Goal: Obtain resource: Download file/media

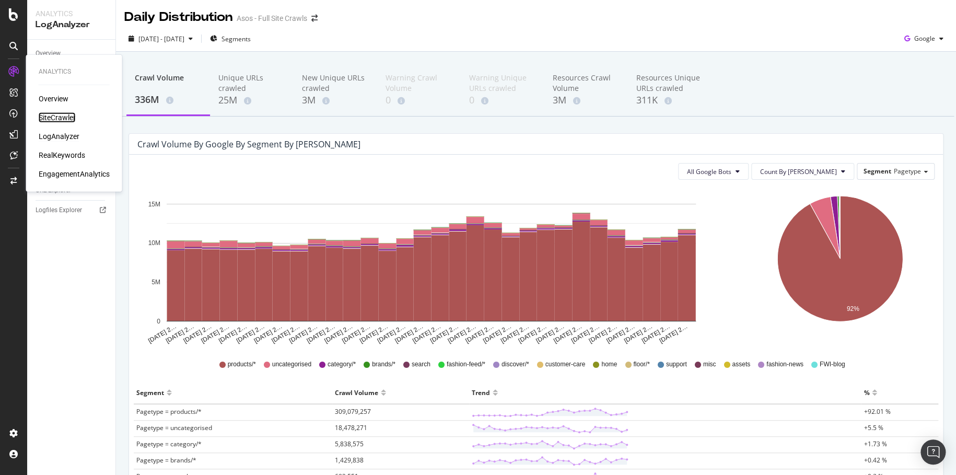
drag, startPoint x: 0, startPoint y: 0, endPoint x: 61, endPoint y: 115, distance: 130.6
click at [61, 115] on div "SiteCrawler" at bounding box center [57, 117] width 37 height 10
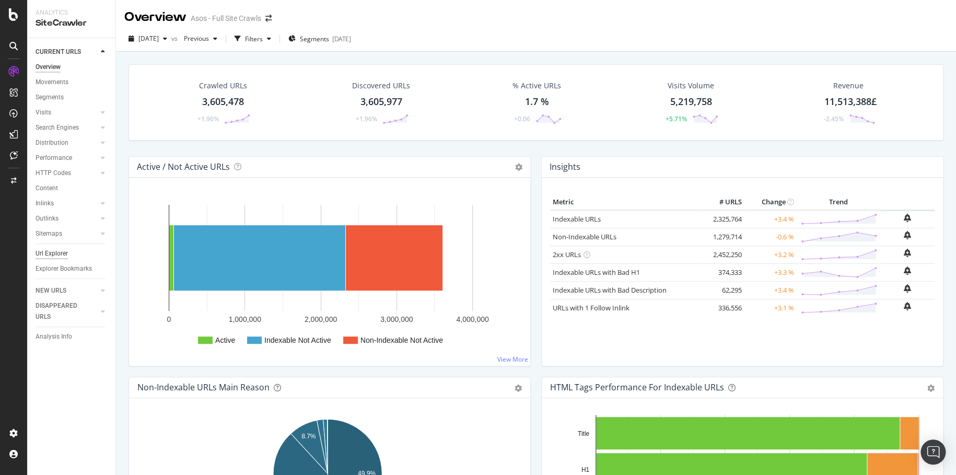
click at [58, 254] on div "Url Explorer" at bounding box center [52, 253] width 32 height 11
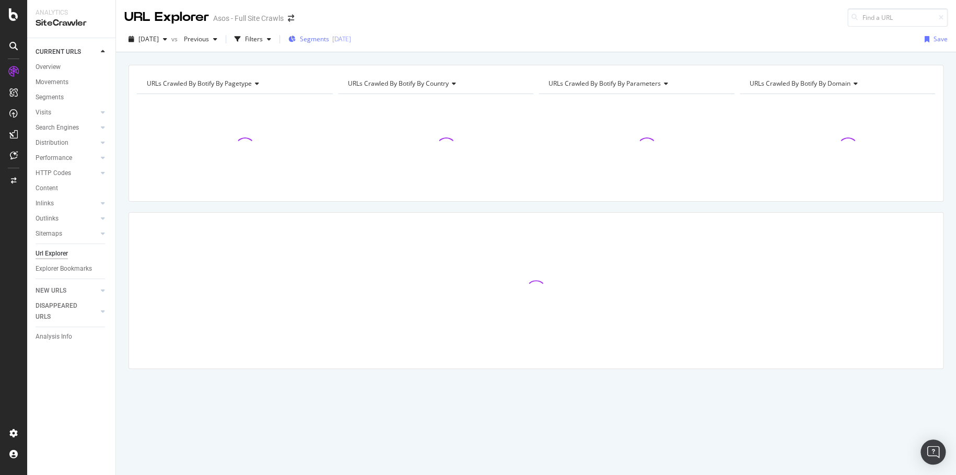
click at [351, 37] on div "[DATE]" at bounding box center [341, 38] width 19 height 9
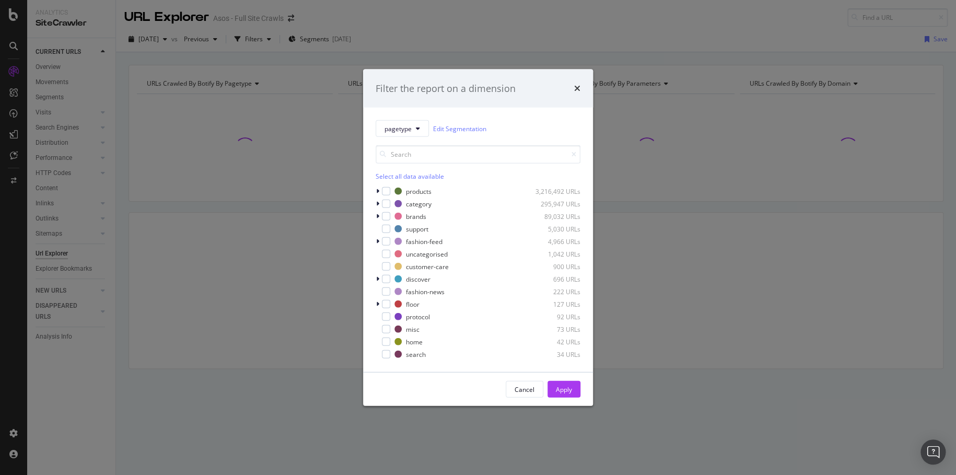
click at [373, 200] on div "pagetype Edit Segmentation Select all data available products 3,216,492 URLs ca…" at bounding box center [478, 240] width 230 height 264
click at [378, 204] on icon "modal" at bounding box center [377, 204] width 3 height 6
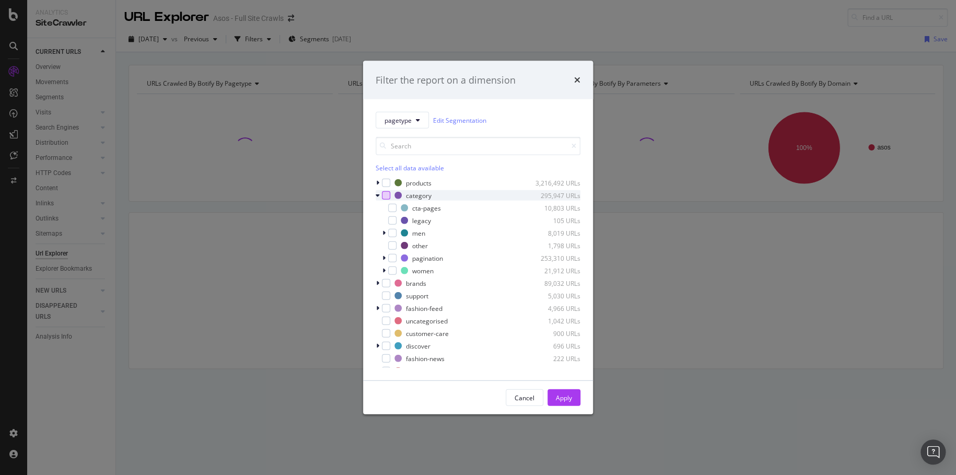
click at [389, 192] on div "modal" at bounding box center [386, 195] width 8 height 8
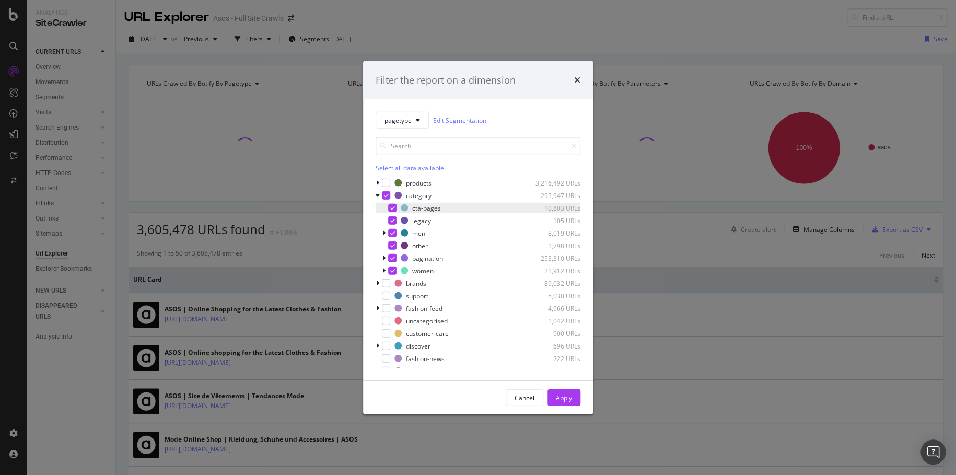
click at [391, 206] on icon "modal" at bounding box center [392, 207] width 5 height 5
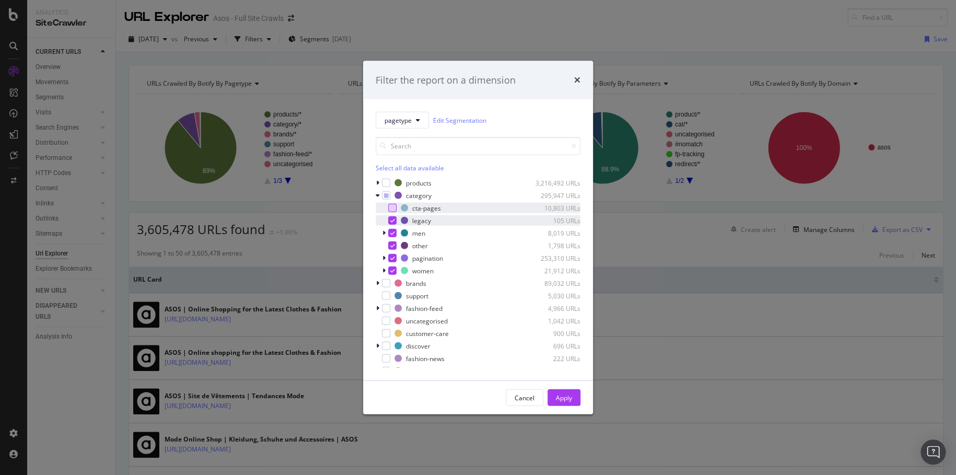
click at [393, 218] on icon "modal" at bounding box center [392, 220] width 5 height 5
click at [382, 232] on div "modal" at bounding box center [385, 233] width 6 height 10
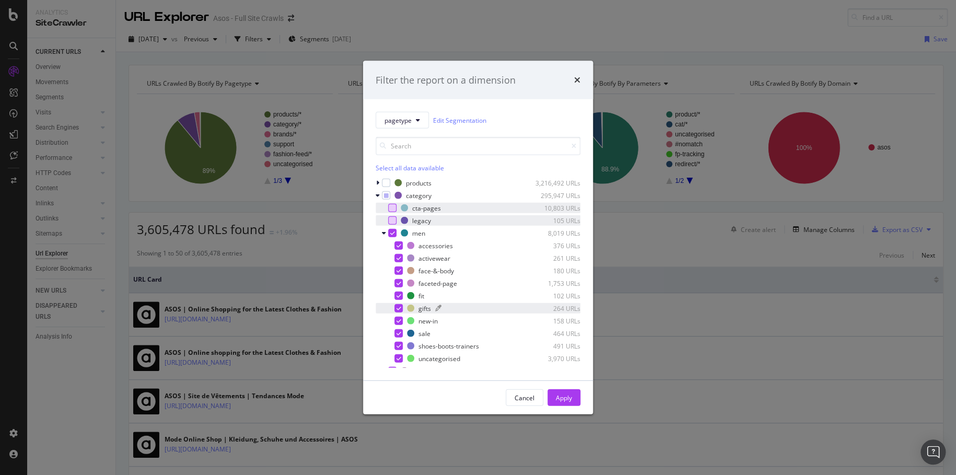
scroll to position [52, 0]
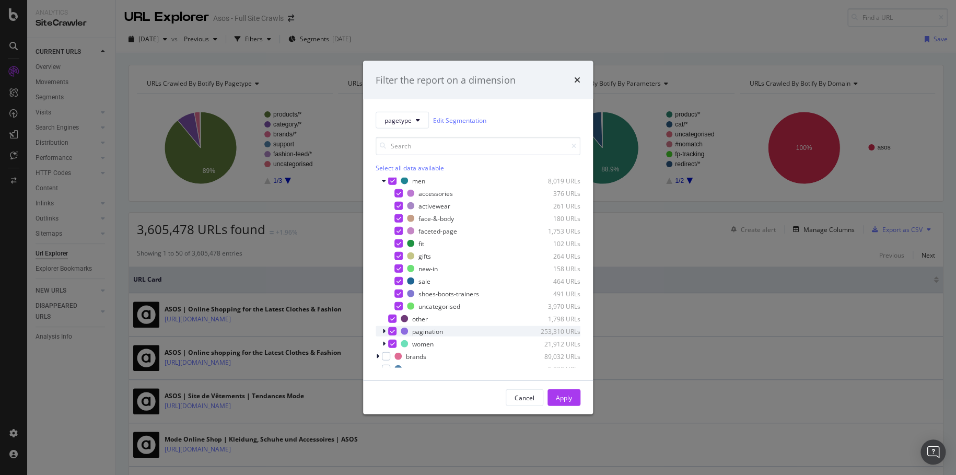
click at [388, 329] on div "modal" at bounding box center [392, 331] width 8 height 8
click at [380, 342] on div "women 21,912 URLs" at bounding box center [477, 343] width 205 height 10
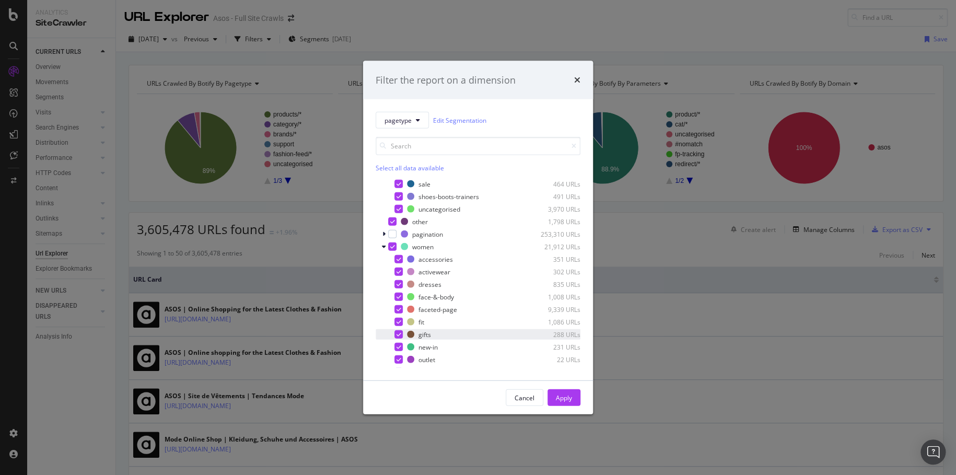
scroll to position [157, 0]
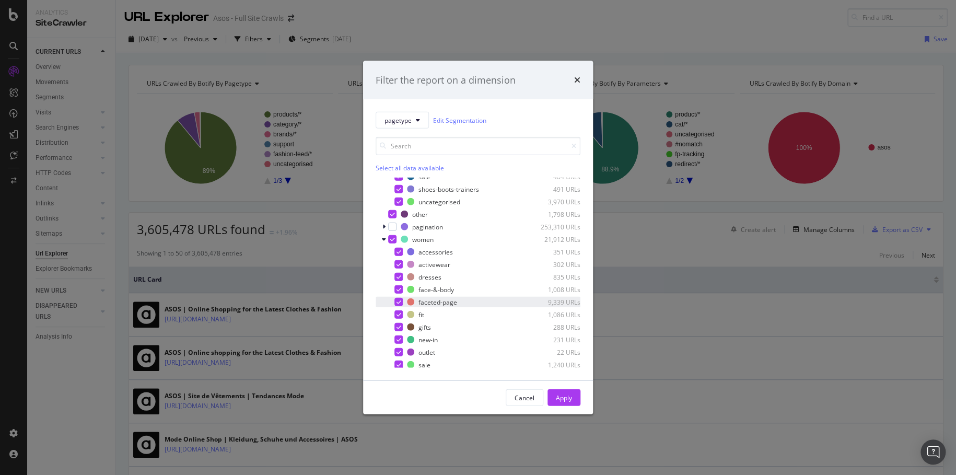
click at [394, 302] on div "modal" at bounding box center [398, 302] width 8 height 8
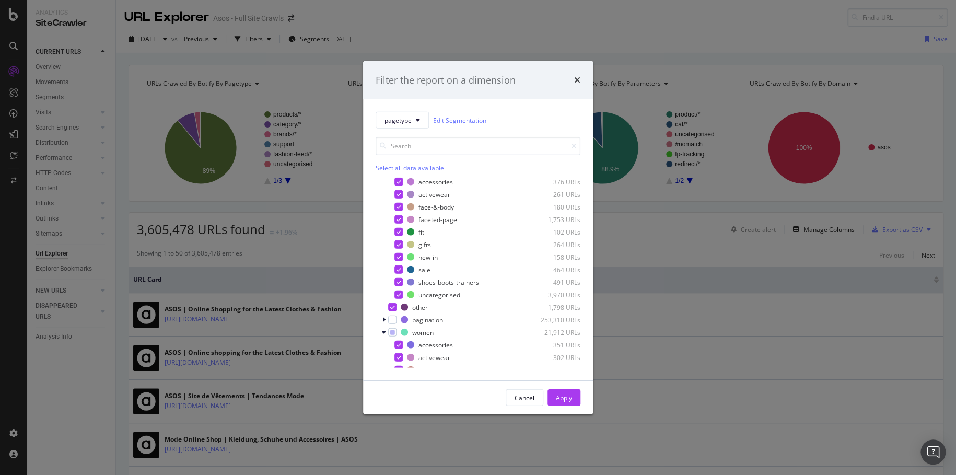
scroll to position [52, 0]
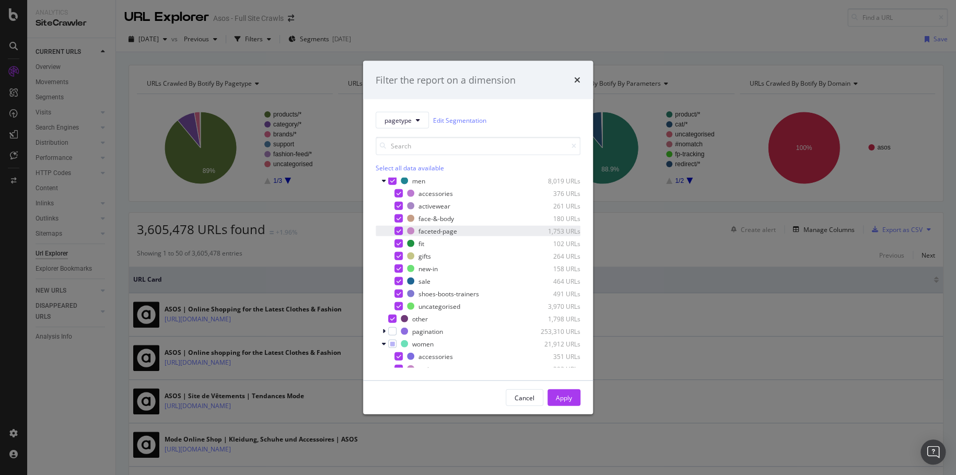
click at [399, 233] on div "modal" at bounding box center [398, 231] width 8 height 8
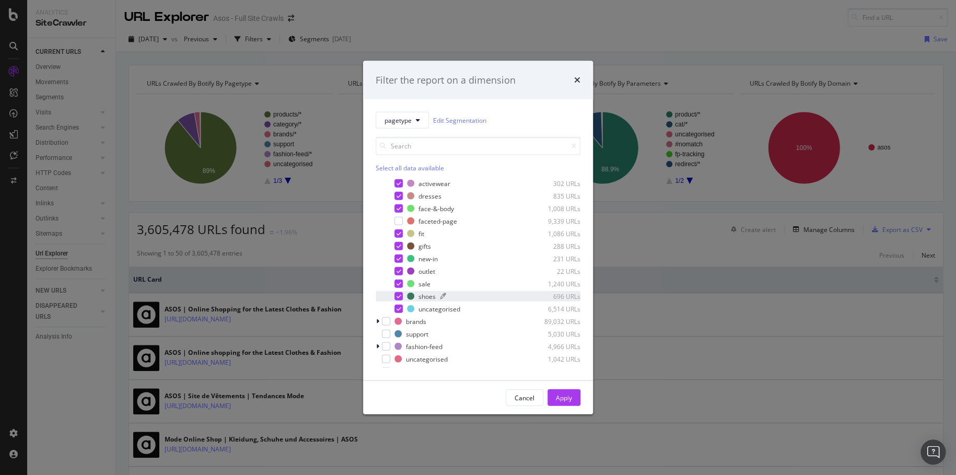
scroll to position [261, 0]
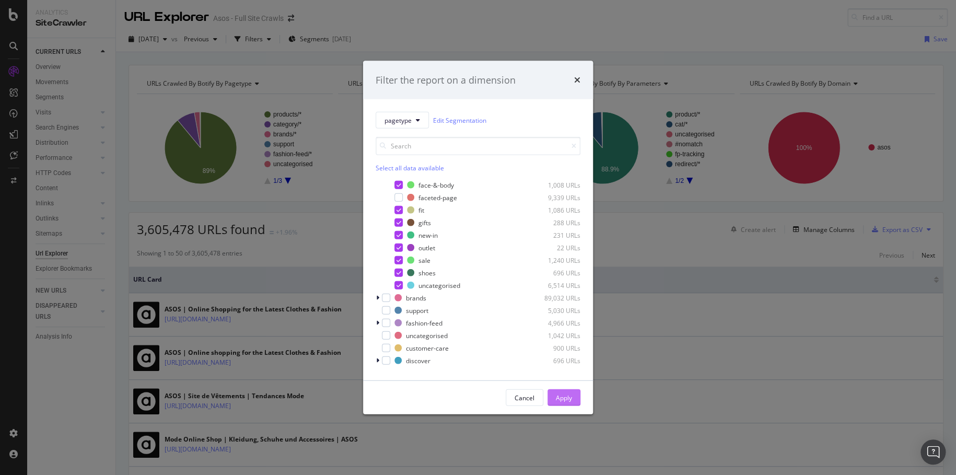
click at [570, 396] on div "Apply" at bounding box center [564, 397] width 16 height 9
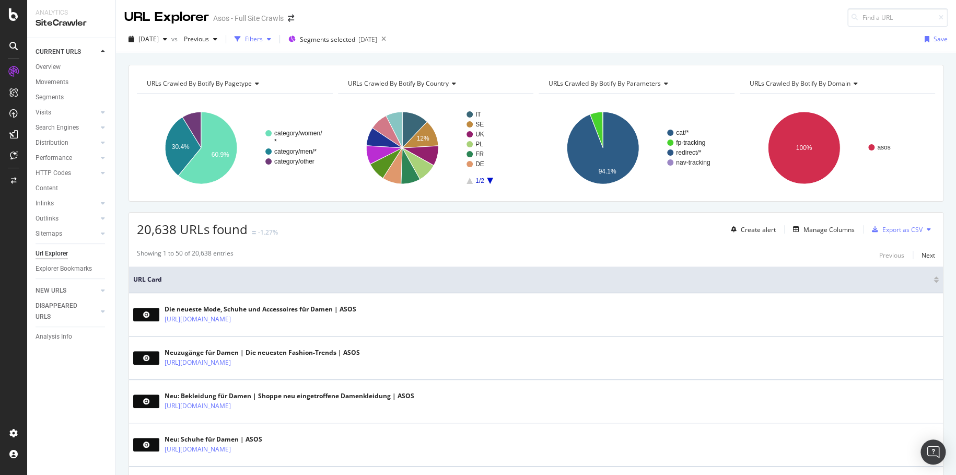
click at [263, 40] on div "Filters" at bounding box center [254, 38] width 18 height 9
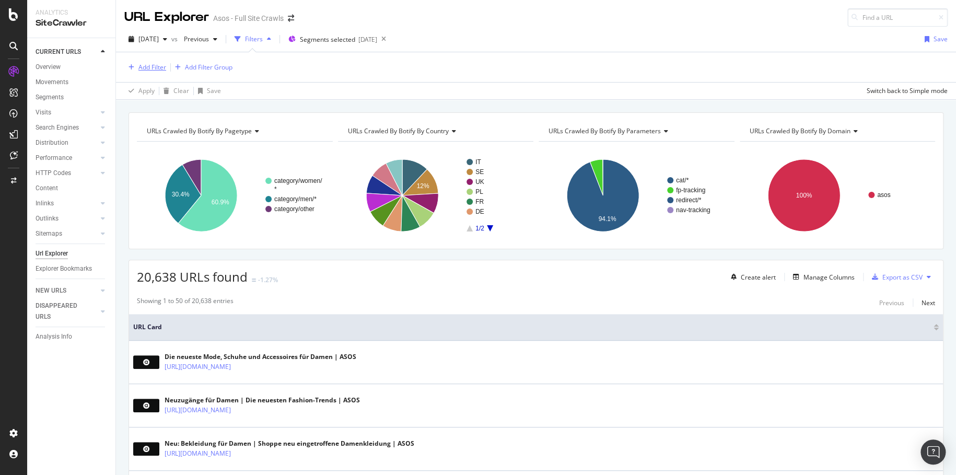
click at [159, 67] on div "Add Filter" at bounding box center [152, 67] width 28 height 9
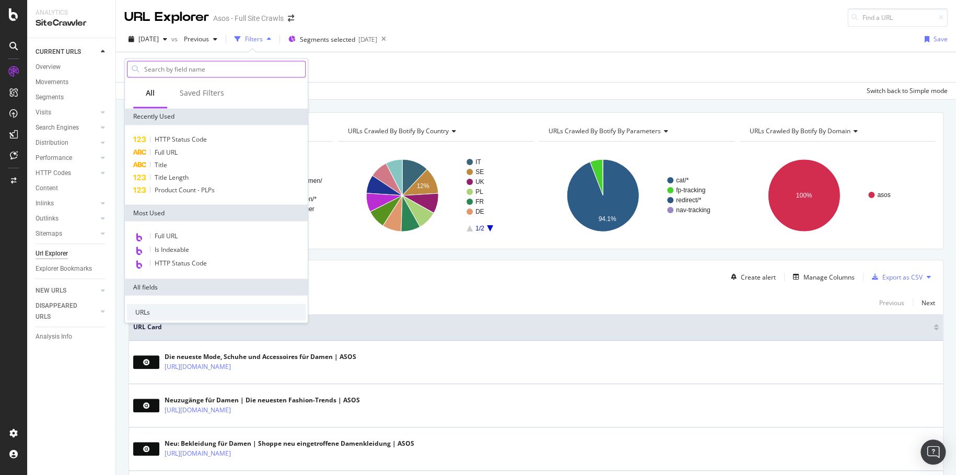
click at [222, 68] on input "text" at bounding box center [224, 69] width 162 height 16
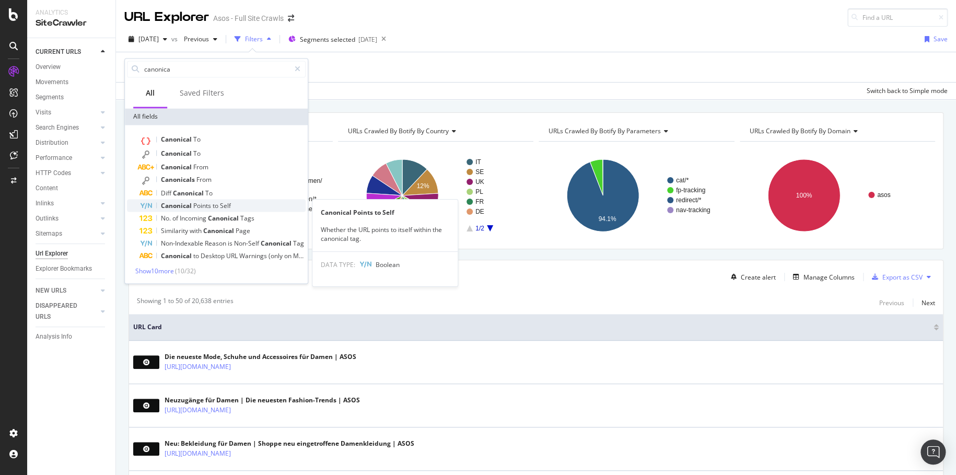
type input "canonica"
click at [217, 204] on span "to" at bounding box center [216, 205] width 7 height 9
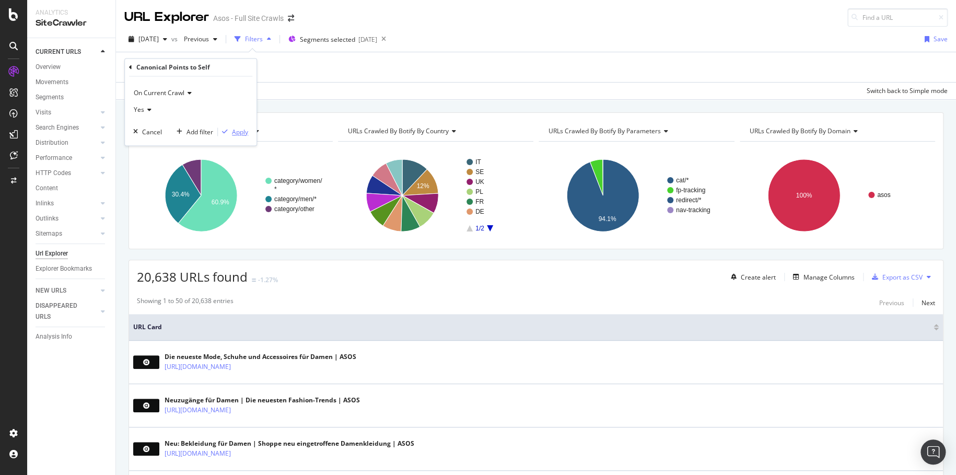
click at [243, 132] on div "Apply" at bounding box center [240, 131] width 16 height 9
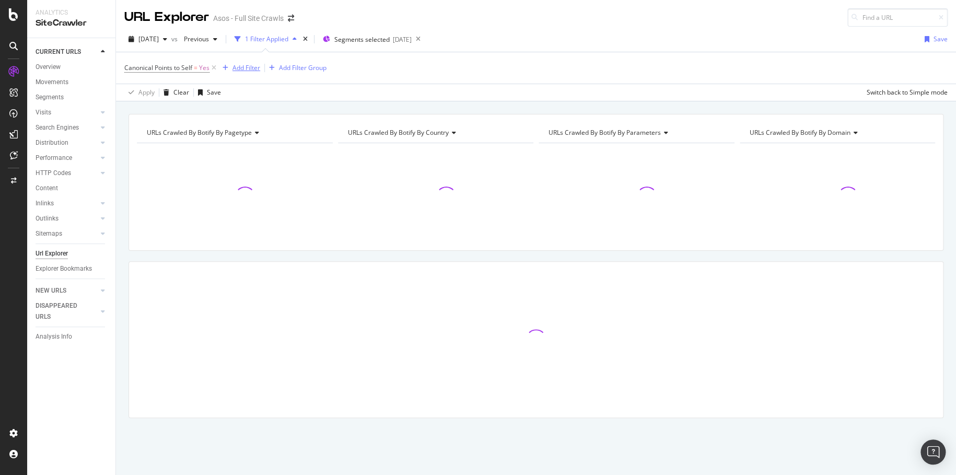
click at [233, 73] on div "Add Filter" at bounding box center [239, 67] width 42 height 11
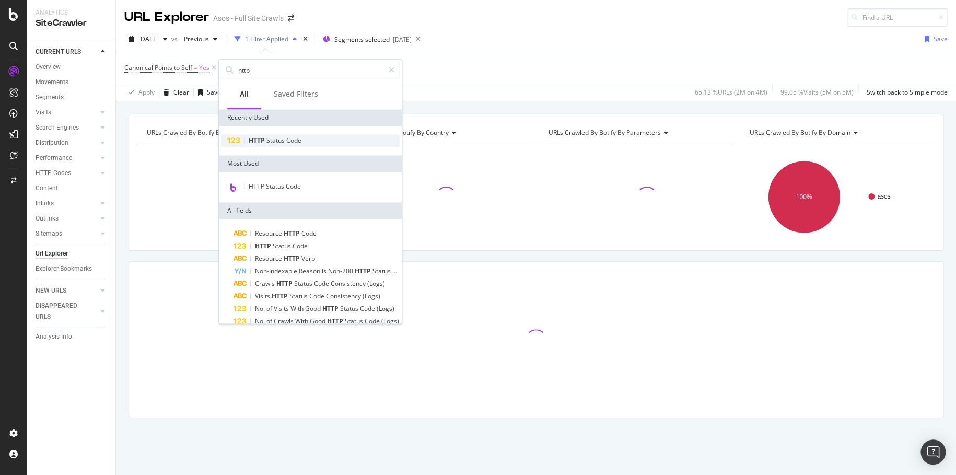
type input "http"
click at [319, 135] on div "HTTP Status Code" at bounding box center [310, 140] width 179 height 13
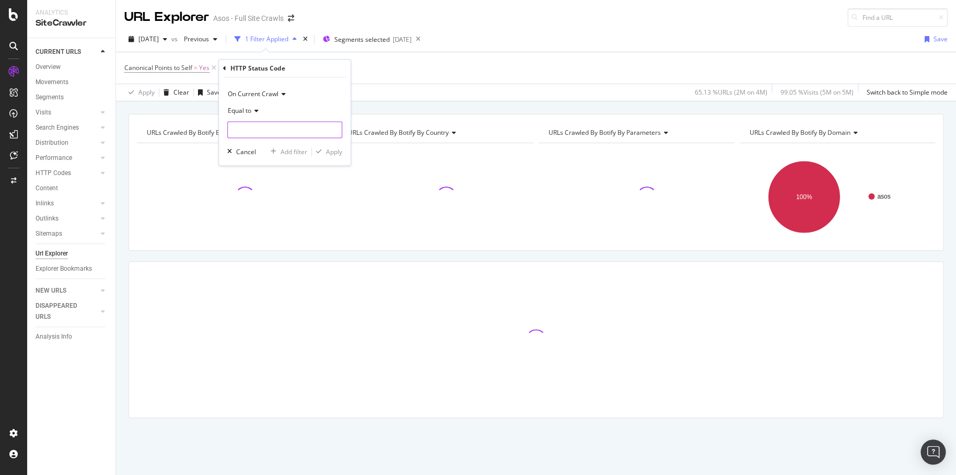
click at [305, 134] on input "number" at bounding box center [284, 129] width 115 height 17
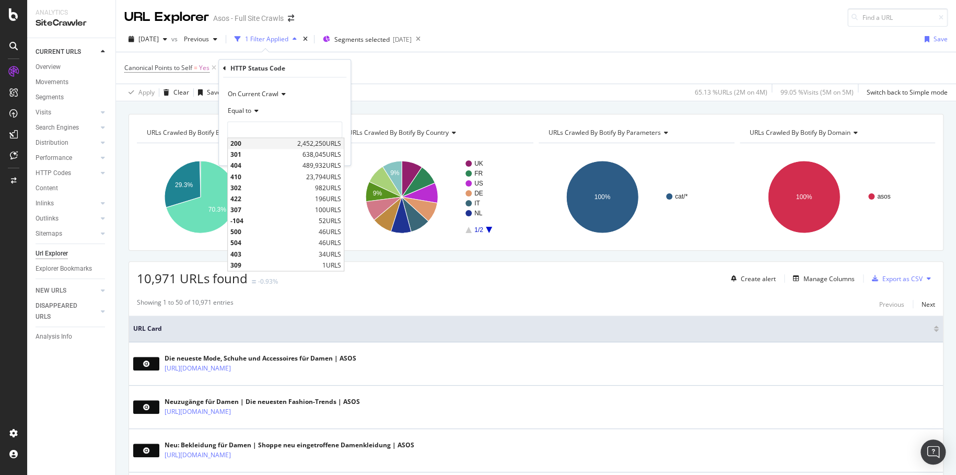
click at [277, 146] on span "200" at bounding box center [262, 143] width 64 height 9
type input "200"
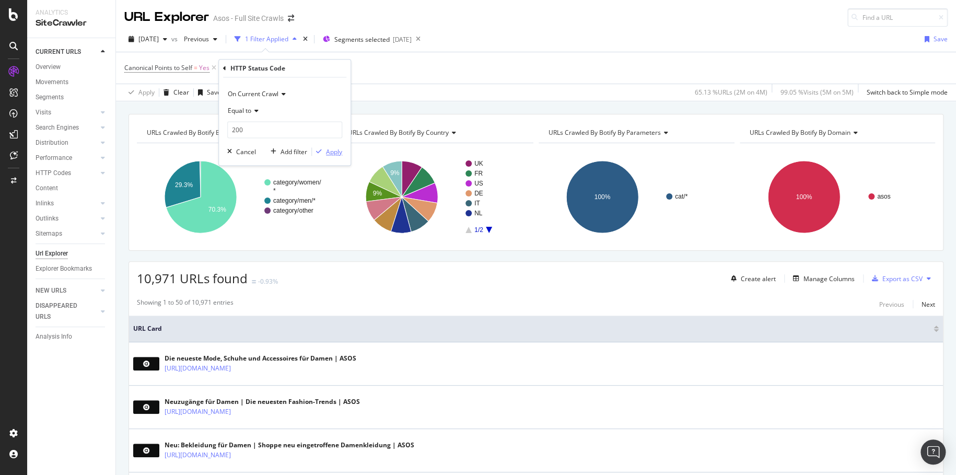
click at [332, 155] on div "Apply" at bounding box center [334, 151] width 16 height 9
click at [345, 66] on div "Add Filter" at bounding box center [342, 67] width 28 height 9
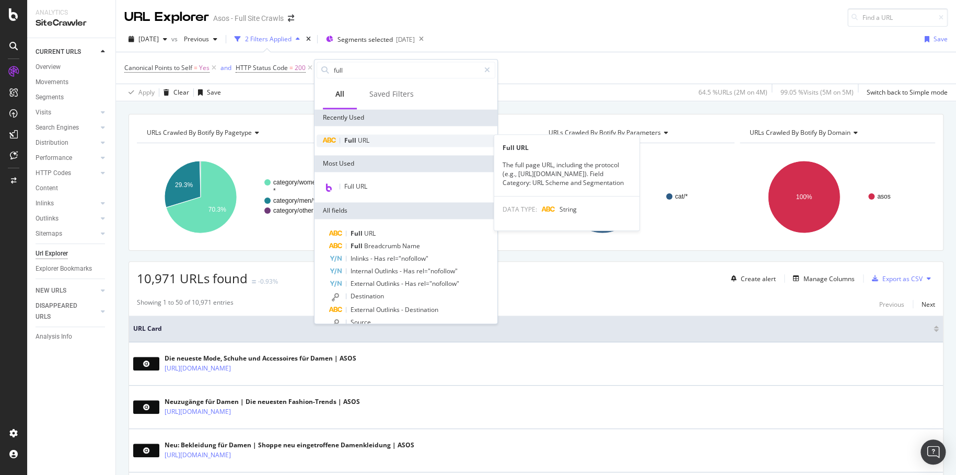
type input "full"
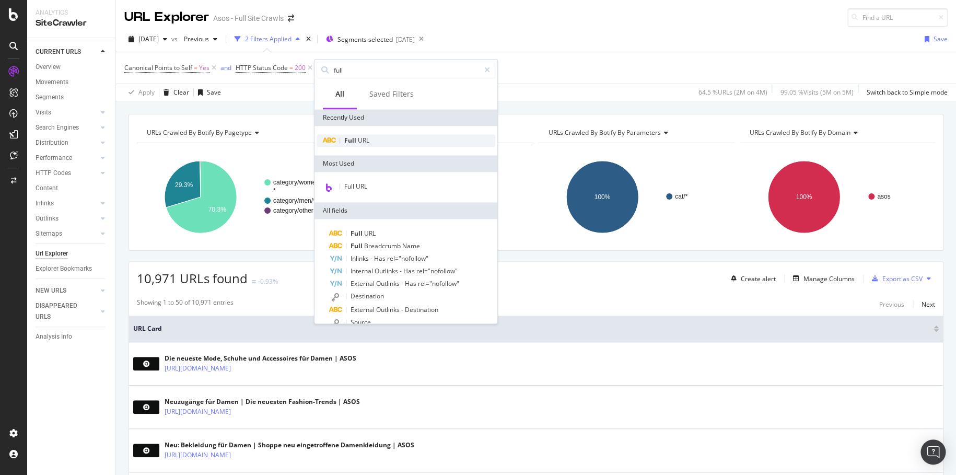
click at [377, 144] on div "Full URL" at bounding box center [405, 140] width 179 height 13
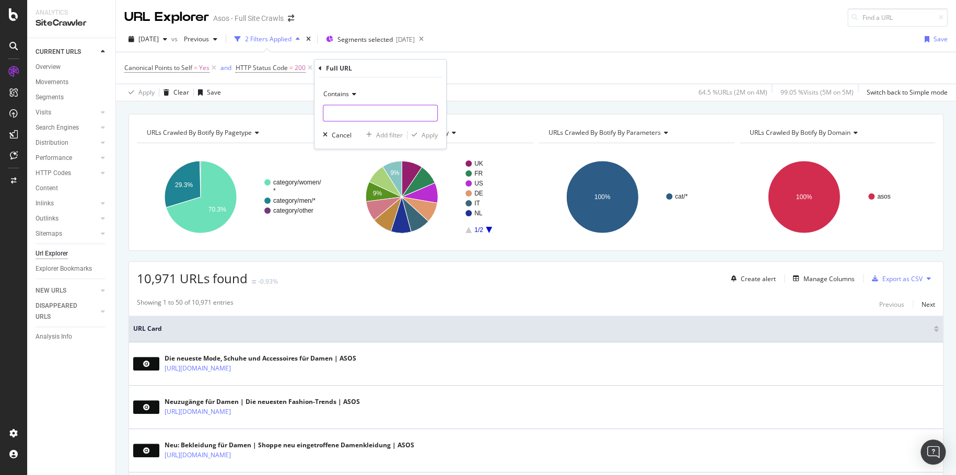
click at [375, 109] on input "text" at bounding box center [380, 112] width 114 height 17
click at [349, 98] on div "Contains" at bounding box center [380, 94] width 115 height 17
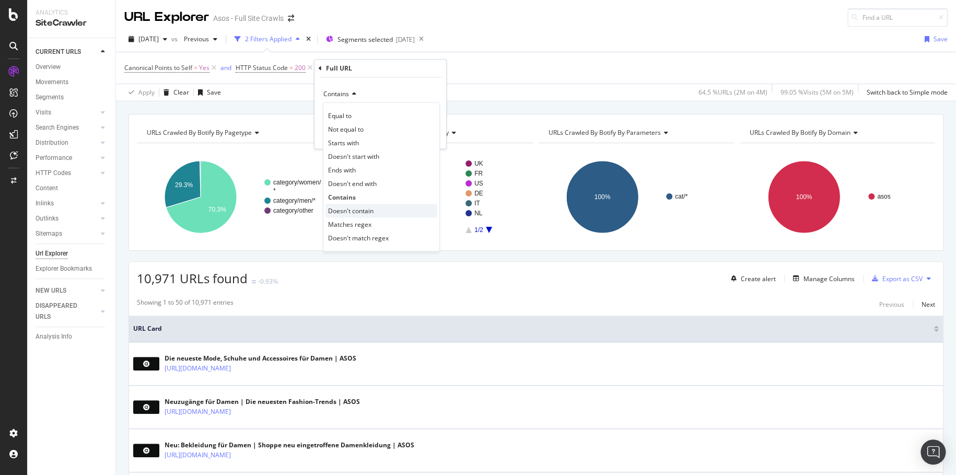
click at [383, 208] on div "Doesn't contain" at bounding box center [381, 211] width 112 height 14
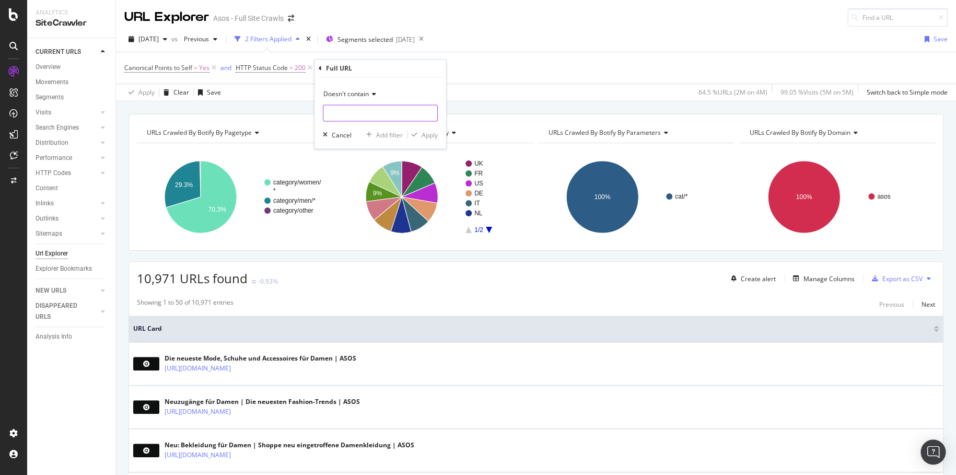
click at [392, 114] on input "text" at bounding box center [380, 112] width 114 height 17
type input "/a-to-z-of-brnads/"
click at [422, 133] on div "Apply" at bounding box center [429, 135] width 16 height 9
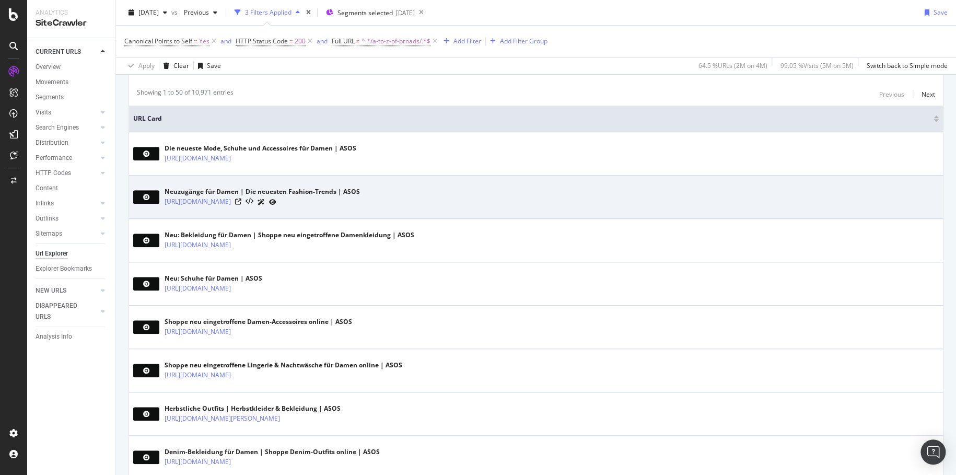
scroll to position [42, 0]
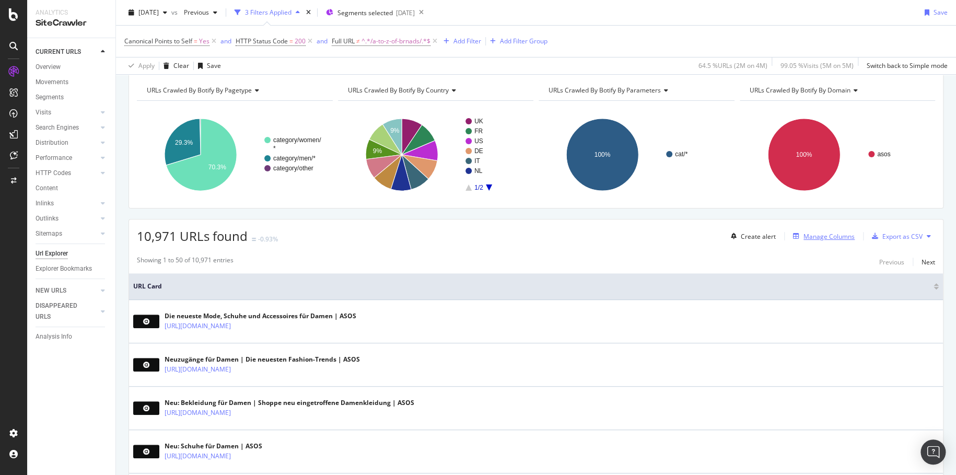
click at [808, 240] on div "Manage Columns" at bounding box center [828, 236] width 51 height 9
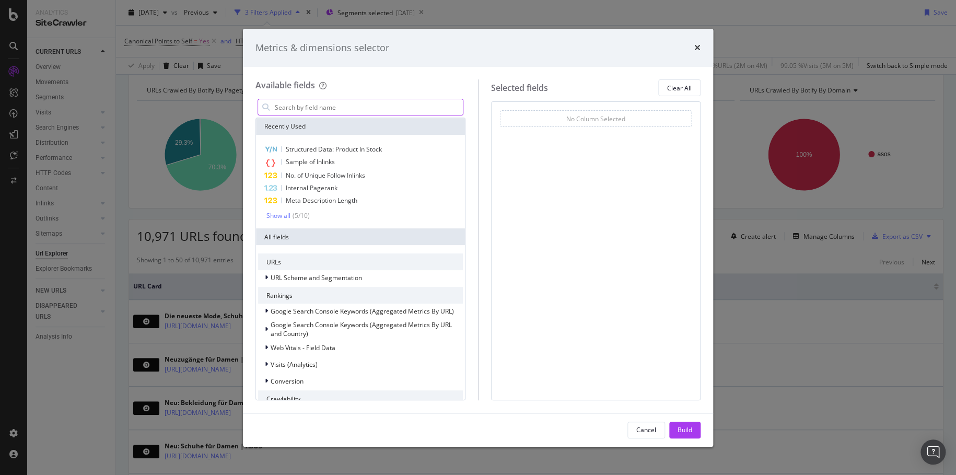
click at [410, 107] on input "modal" at bounding box center [368, 107] width 189 height 16
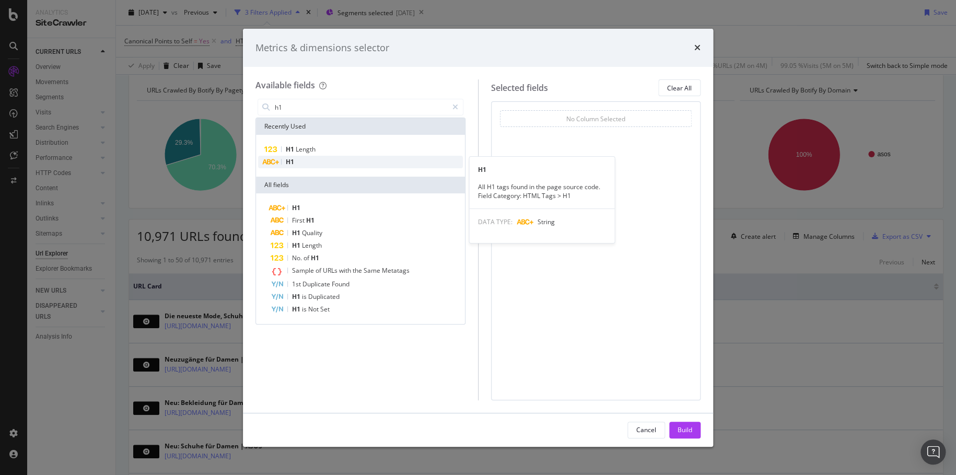
click at [359, 156] on div "H1" at bounding box center [360, 162] width 205 height 13
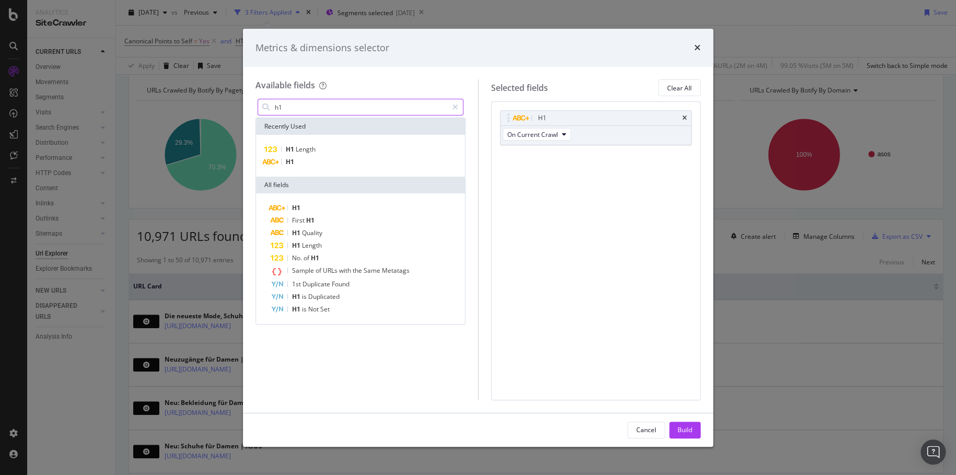
click at [369, 108] on input "h1" at bounding box center [361, 107] width 174 height 16
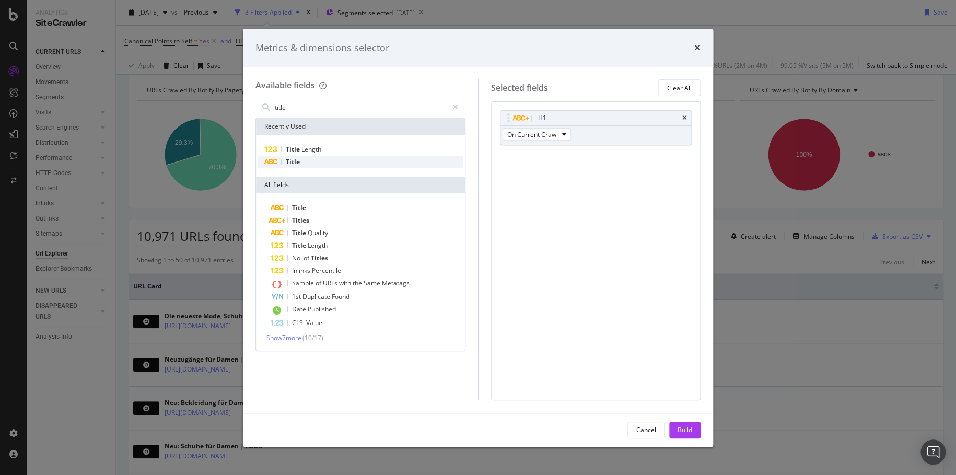
click at [334, 162] on div "Title" at bounding box center [360, 162] width 205 height 13
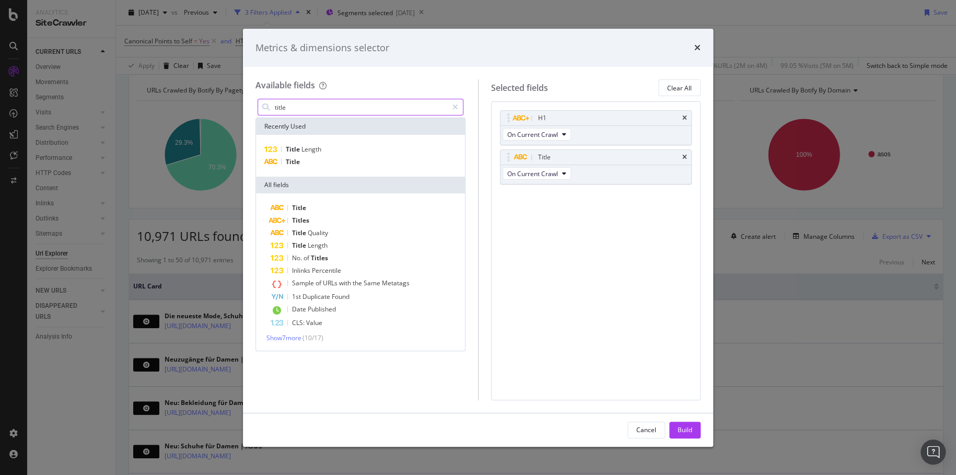
click at [379, 110] on input "title" at bounding box center [361, 107] width 174 height 16
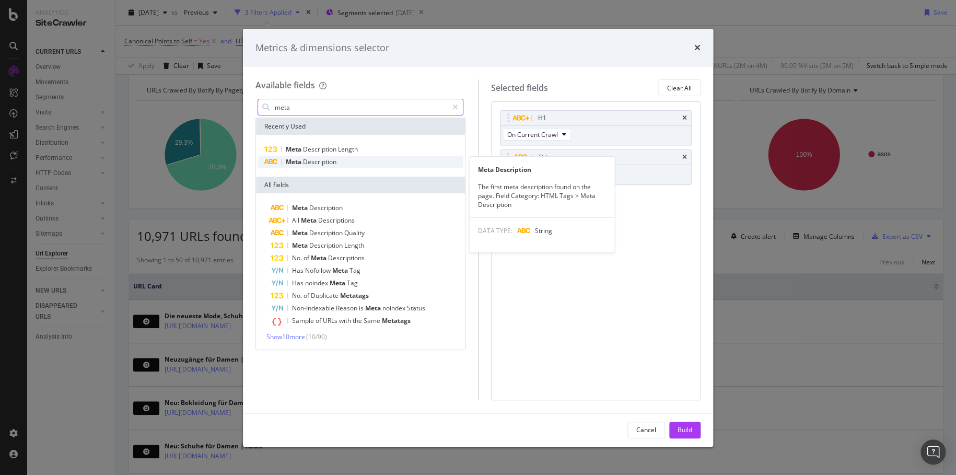
type input "meta"
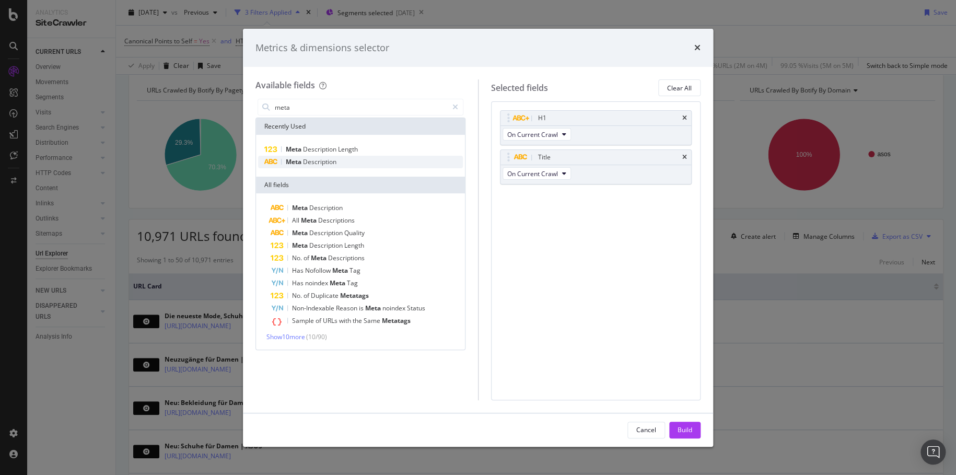
click at [356, 161] on div "Meta Description" at bounding box center [360, 162] width 205 height 13
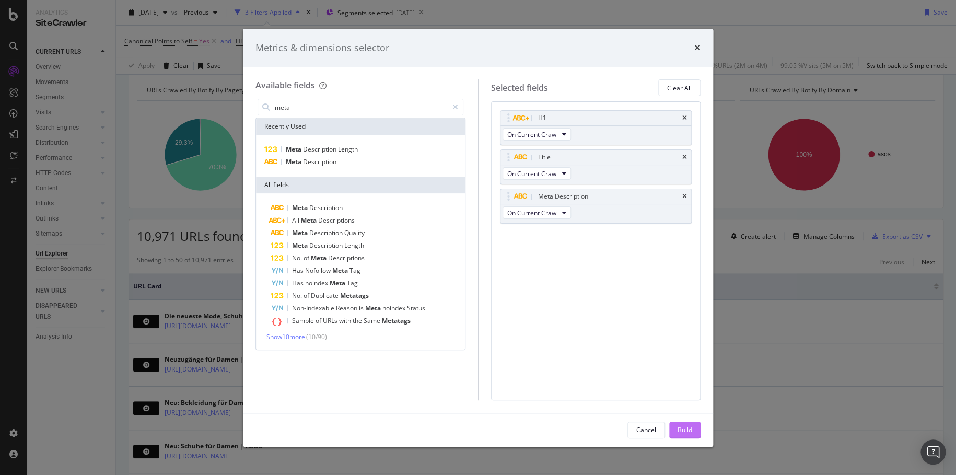
click at [680, 428] on div "Build" at bounding box center [684, 429] width 15 height 9
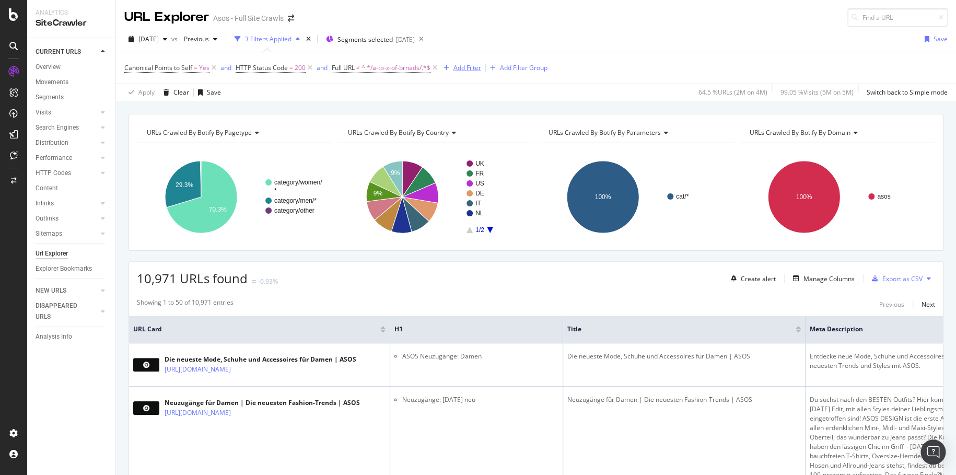
click at [465, 65] on div "Add Filter" at bounding box center [467, 67] width 28 height 9
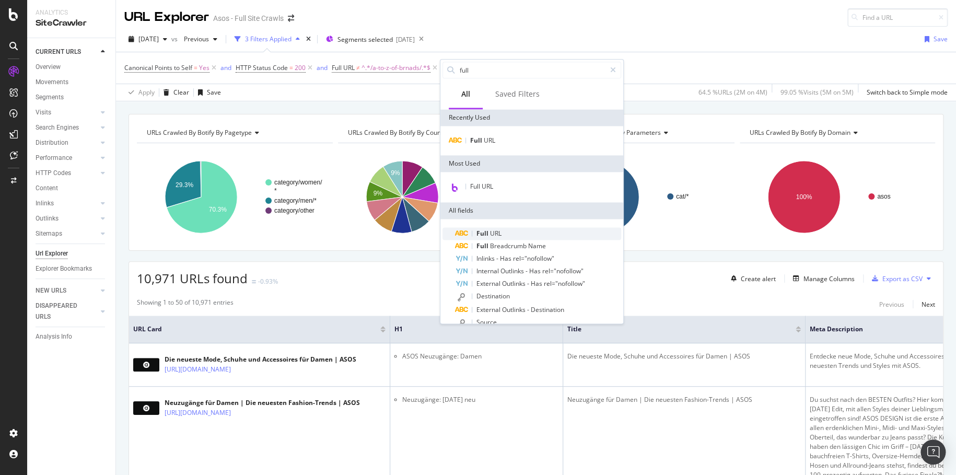
click at [527, 234] on div "Full URL" at bounding box center [538, 233] width 166 height 13
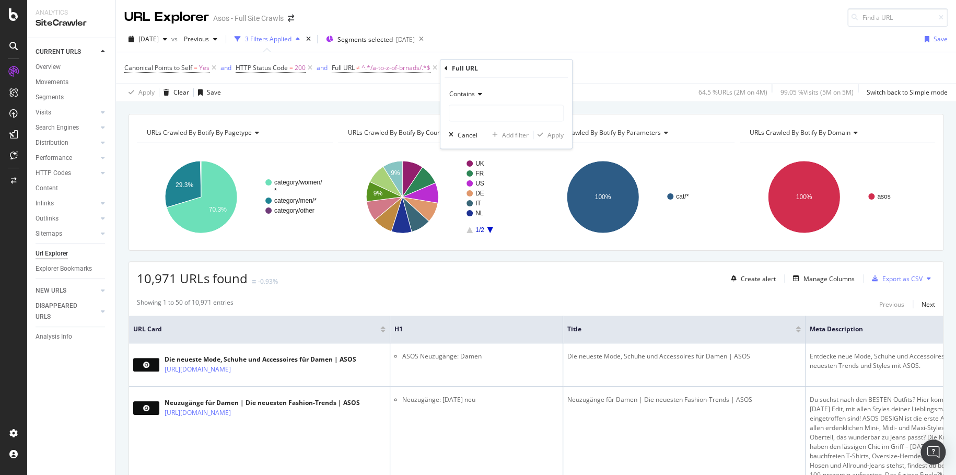
click at [466, 98] on span "Contains" at bounding box center [462, 93] width 26 height 9
click at [496, 208] on span "Doesn't contain" at bounding box center [476, 210] width 45 height 9
click at [502, 110] on input "text" at bounding box center [506, 112] width 114 height 17
type input "&"
click at [548, 139] on div "Apply" at bounding box center [555, 135] width 16 height 9
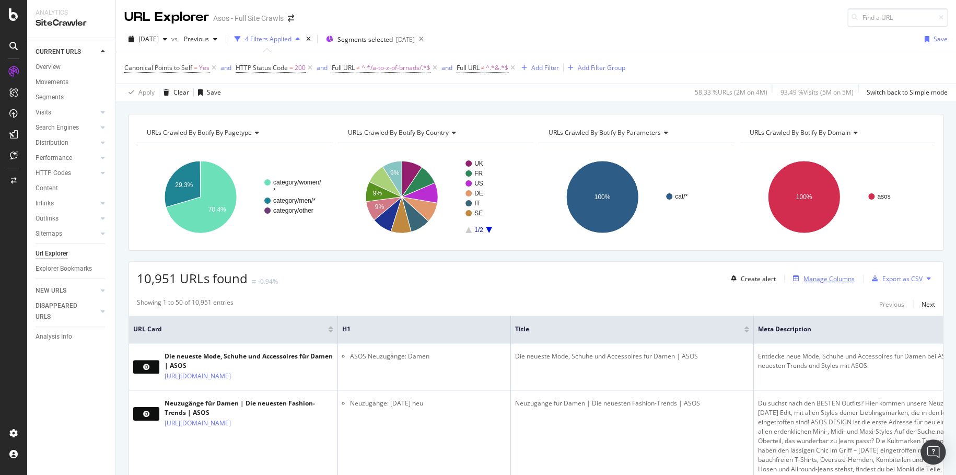
click at [813, 282] on div "Manage Columns" at bounding box center [828, 278] width 51 height 9
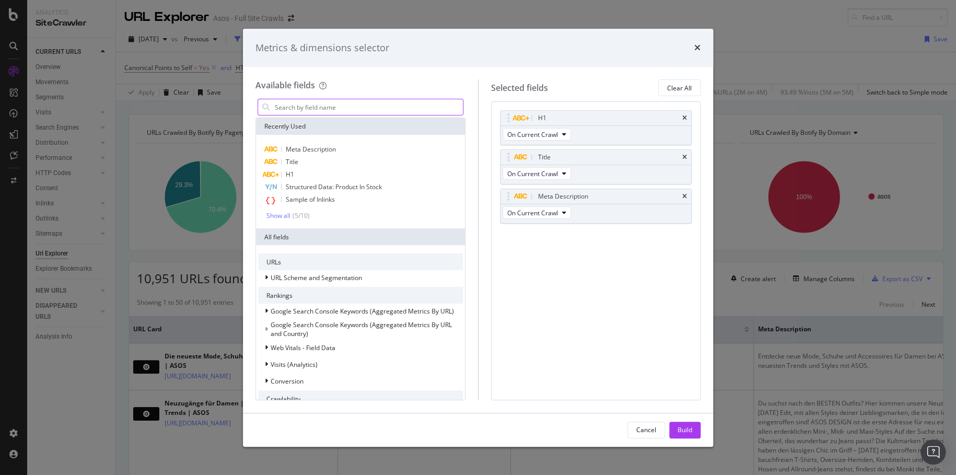
click at [371, 107] on input "modal" at bounding box center [368, 107] width 189 height 16
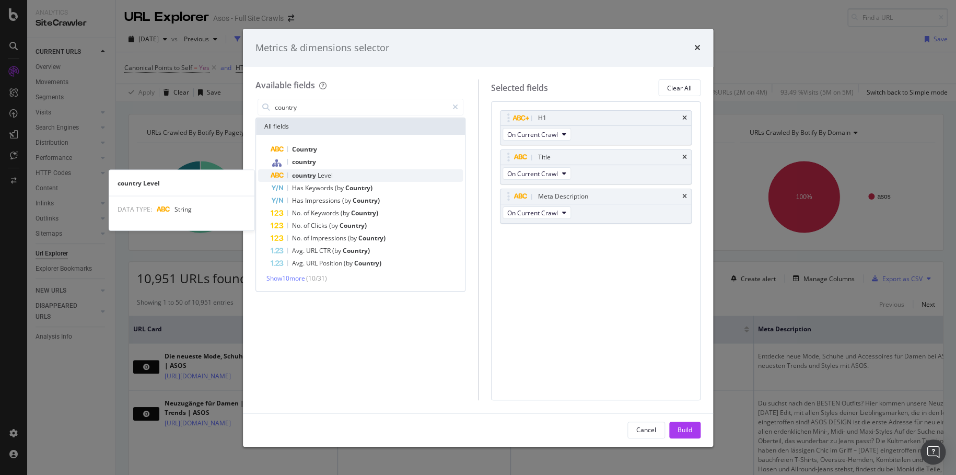
type input "country"
click at [345, 169] on div "country Level" at bounding box center [366, 175] width 192 height 13
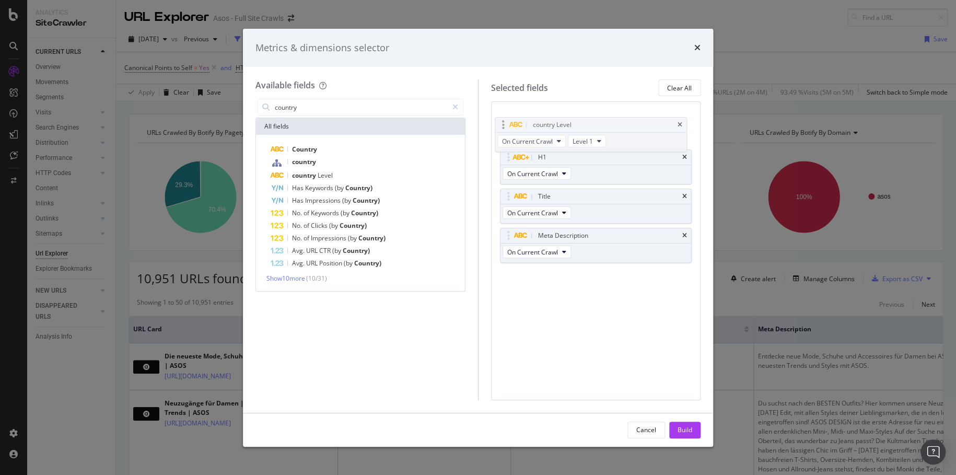
drag, startPoint x: 508, startPoint y: 236, endPoint x: 503, endPoint y: 125, distance: 110.3
click at [503, 125] on body "Analytics SiteCrawler CURRENT URLS Overview Movements Segments Visits Analysis …" at bounding box center [478, 237] width 956 height 475
click at [686, 423] on div "Build" at bounding box center [684, 430] width 15 height 16
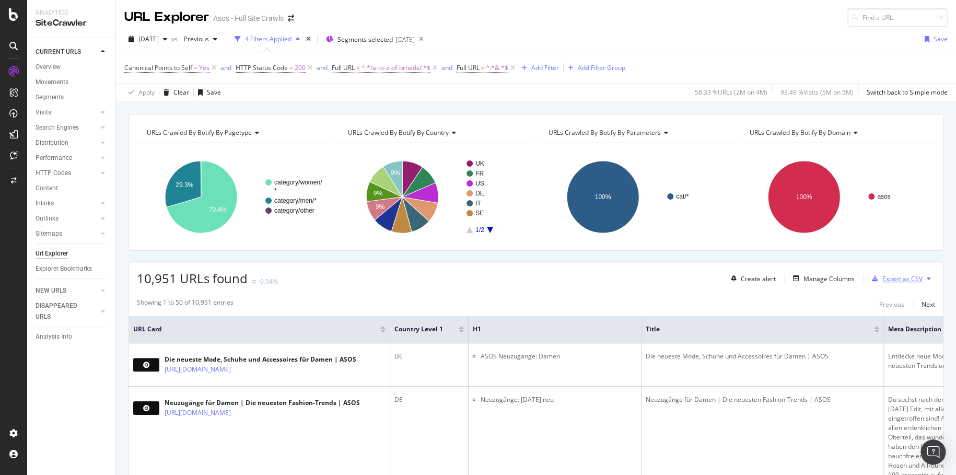
click at [872, 276] on div "button" at bounding box center [874, 278] width 15 height 6
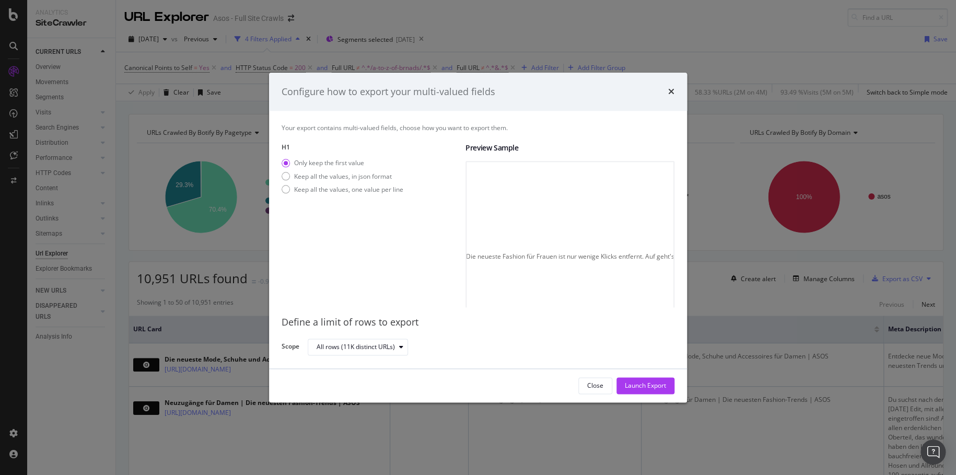
scroll to position [0, 3183]
click at [661, 389] on div "Launch Export" at bounding box center [645, 385] width 41 height 9
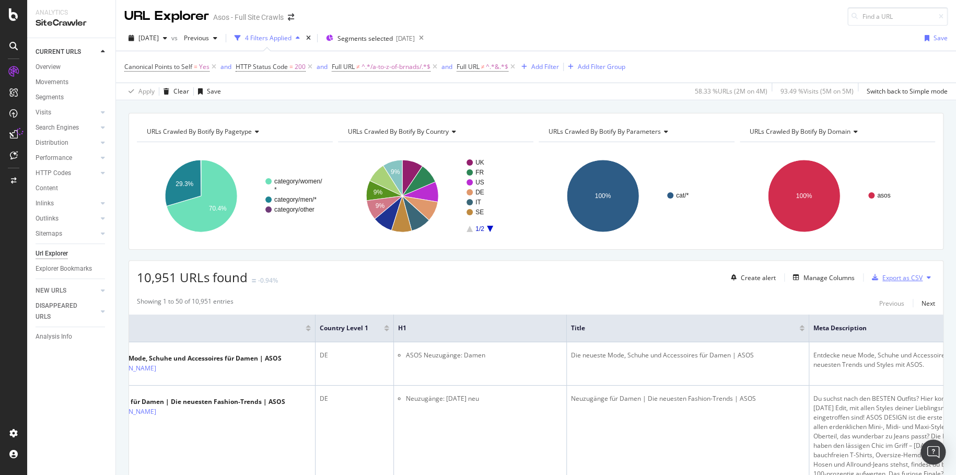
scroll to position [2, 0]
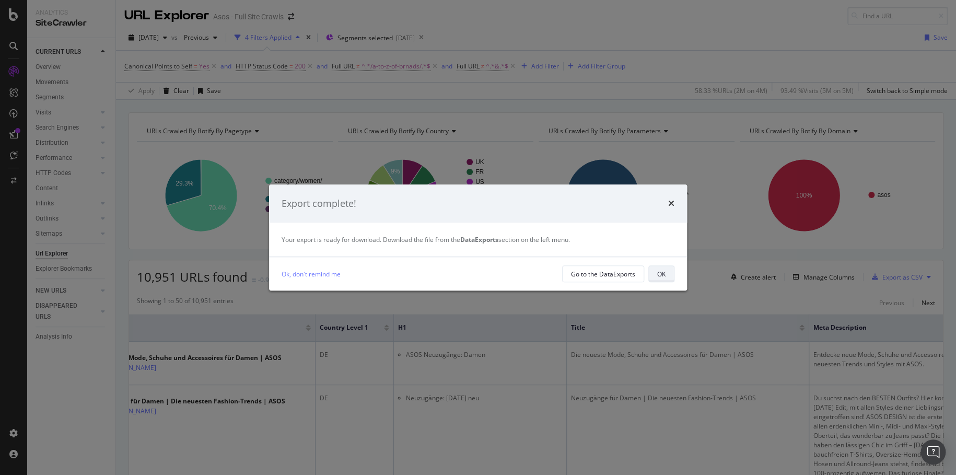
click at [661, 274] on div "OK" at bounding box center [661, 273] width 8 height 9
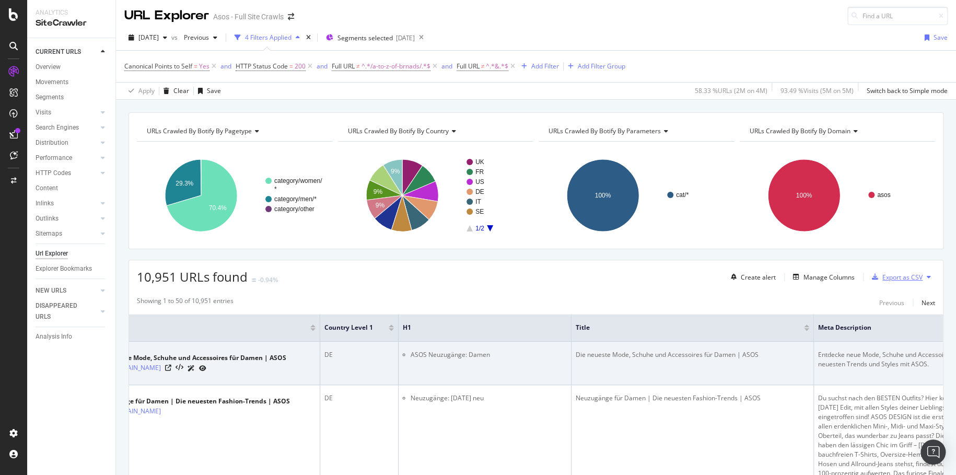
scroll to position [0, 0]
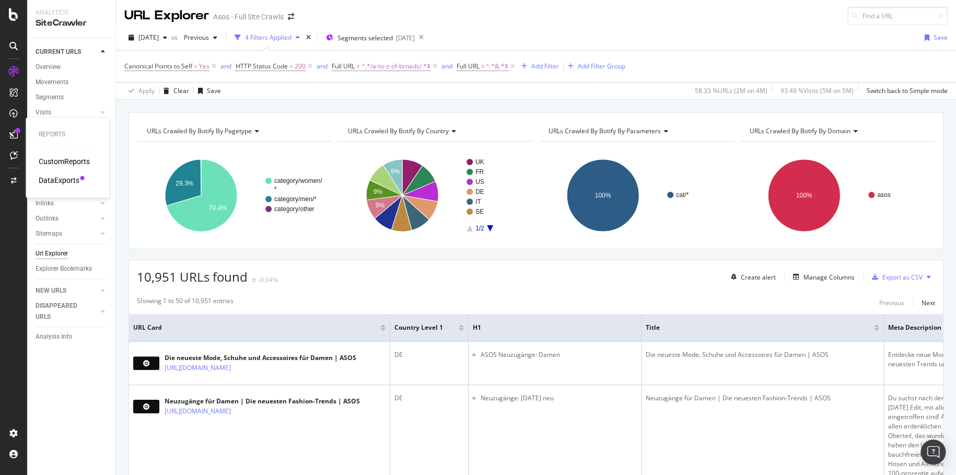
click at [51, 178] on div "DataExports" at bounding box center [59, 180] width 41 height 10
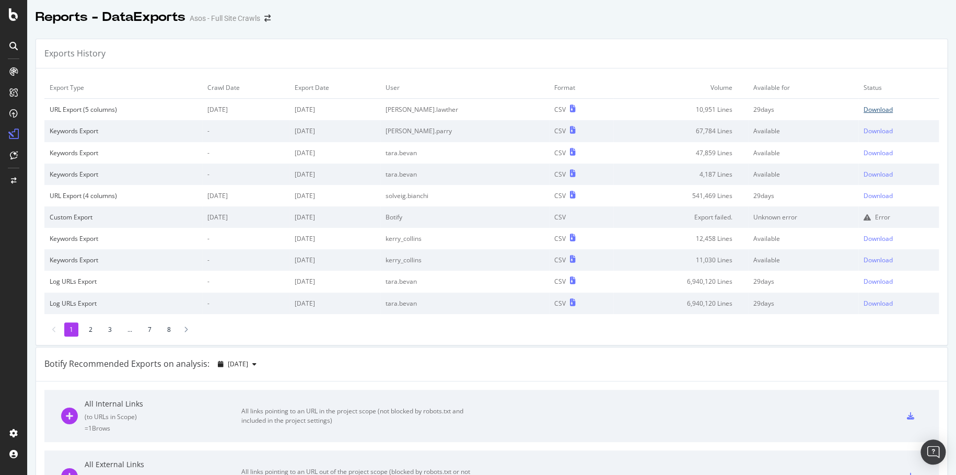
click at [863, 111] on div "Download" at bounding box center [877, 109] width 29 height 9
drag, startPoint x: 840, startPoint y: 311, endPoint x: 835, endPoint y: 314, distance: 5.4
click at [858, 311] on td "Download" at bounding box center [898, 302] width 80 height 21
